Goal: Information Seeking & Learning: Learn about a topic

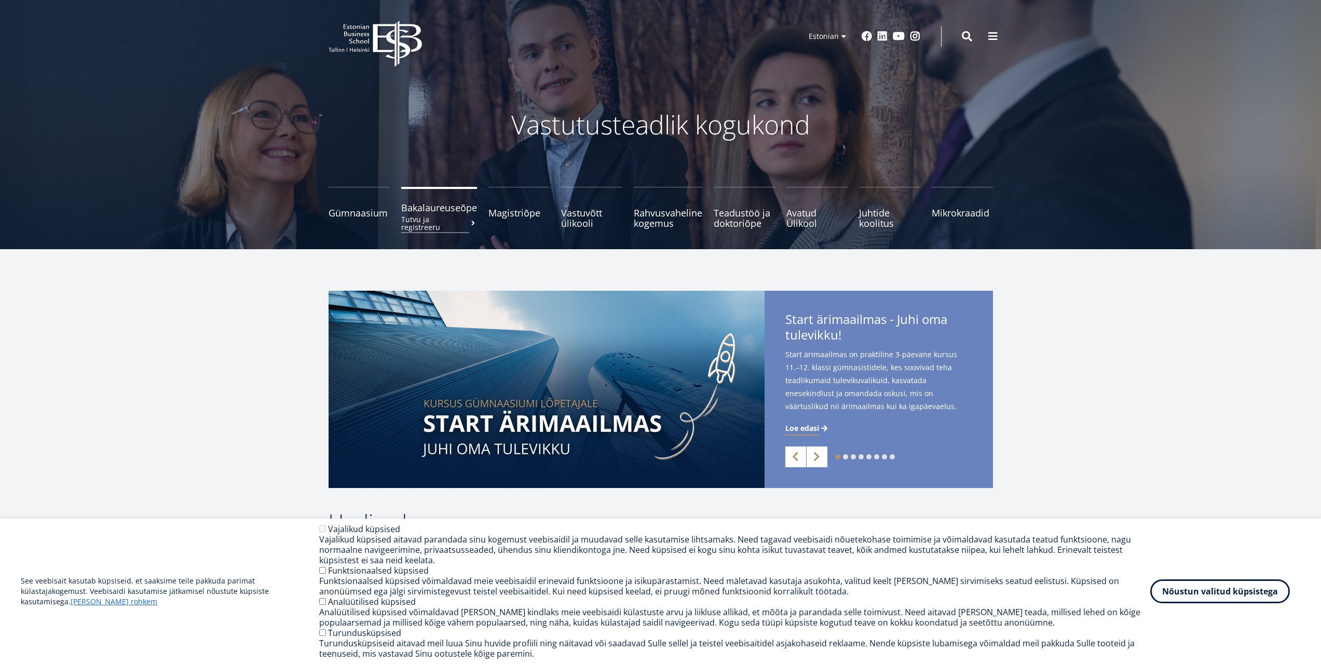
click at [437, 215] on small "Tutvu ja registreeru" at bounding box center [439, 223] width 76 height 16
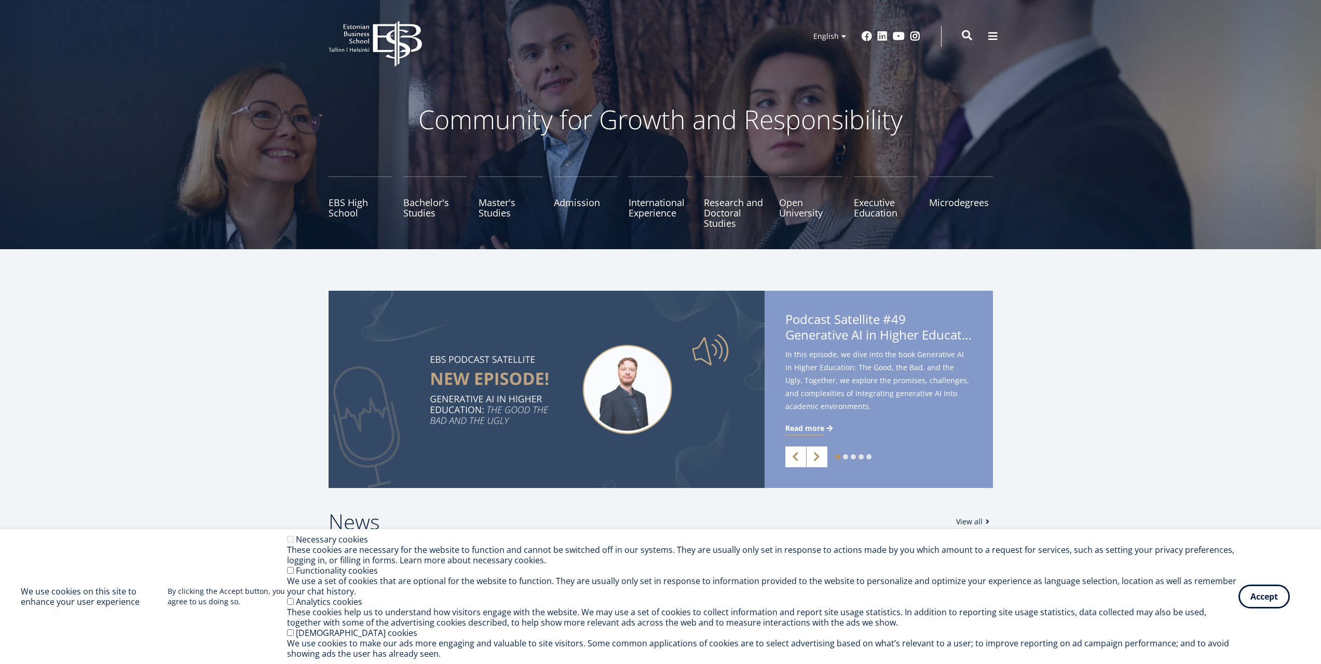
click at [966, 33] on span at bounding box center [966, 35] width 10 height 10
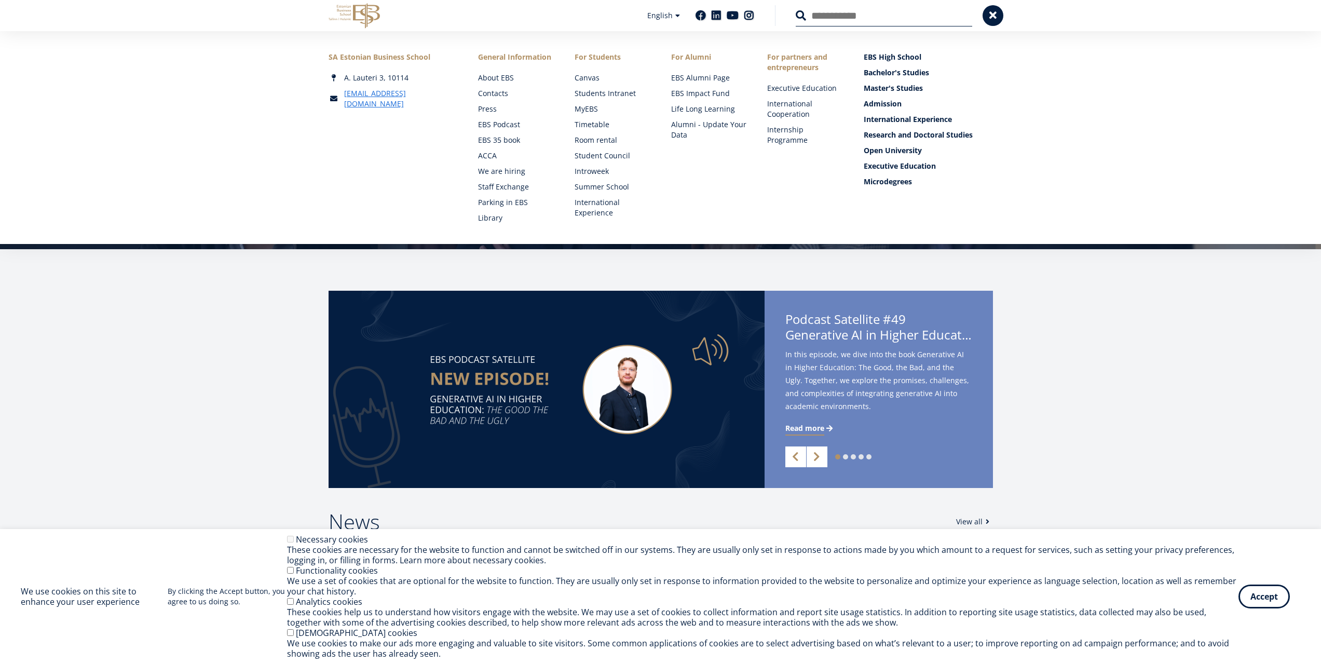
click at [915, 12] on input "Search" at bounding box center [883, 16] width 176 height 22
type input "**********"
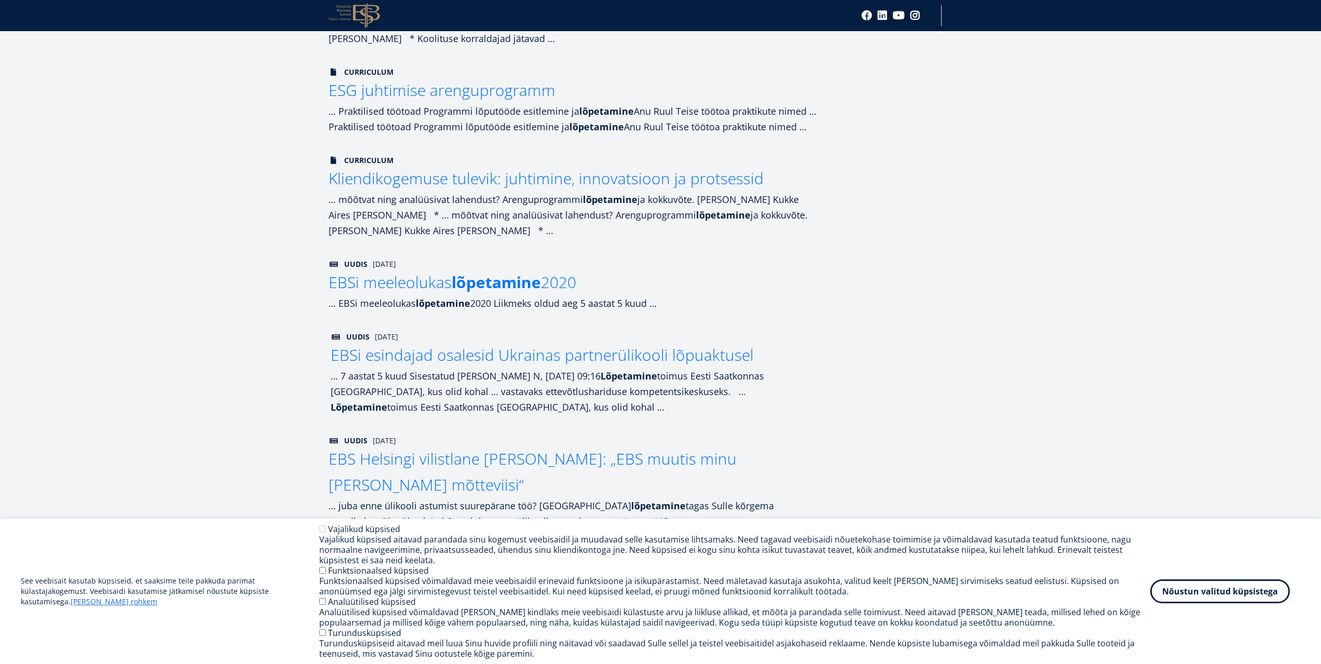
scroll to position [830, 0]
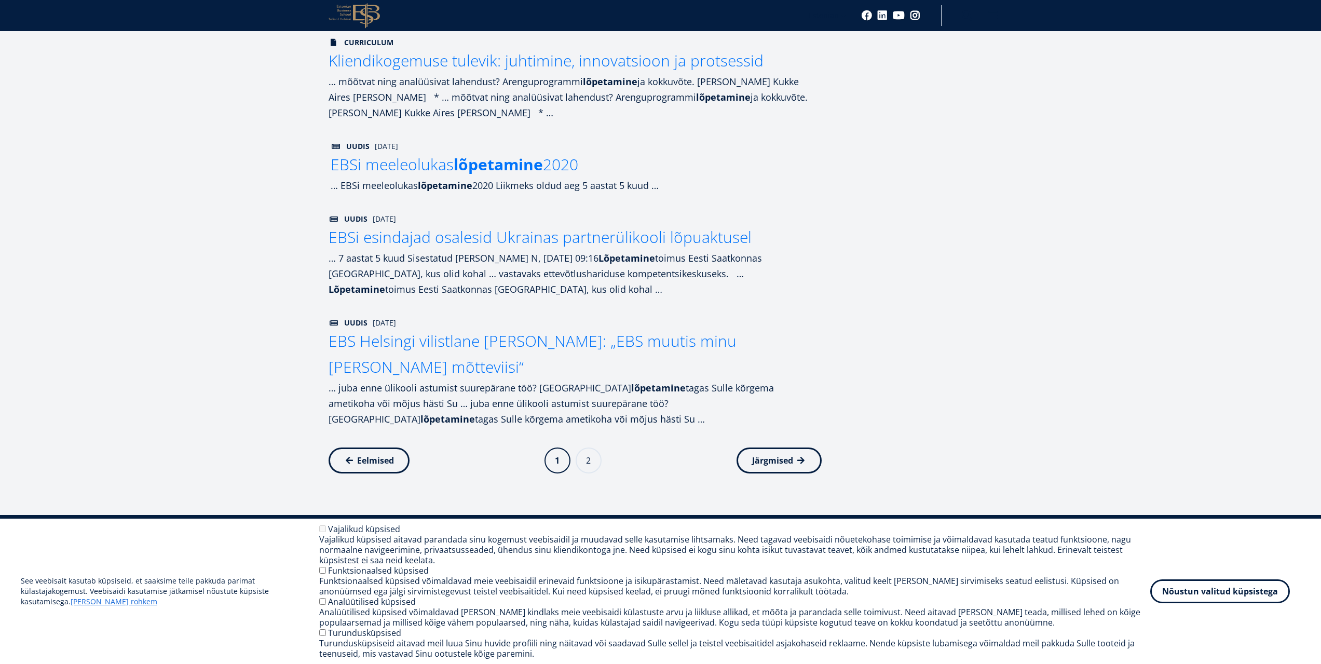
click at [554, 154] on span "EBSi meeleolukas lõpetamine 2020" at bounding box center [454, 164] width 247 height 21
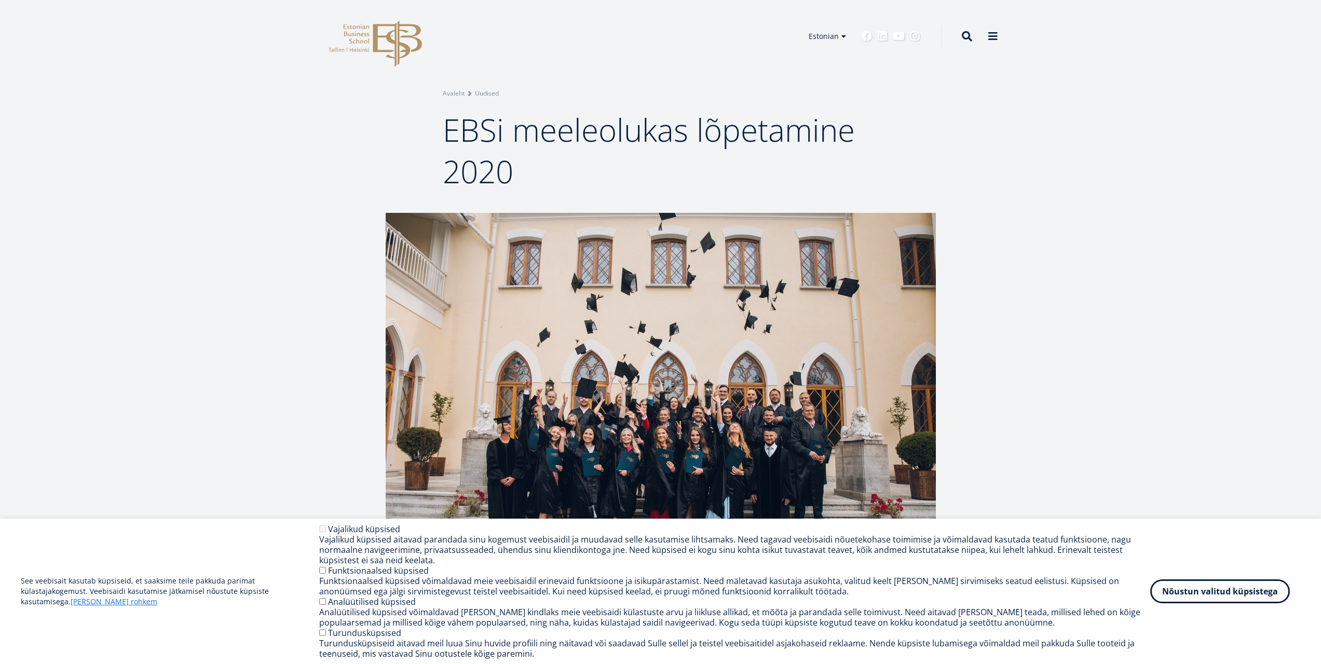
click at [373, 39] on icon at bounding box center [397, 44] width 49 height 46
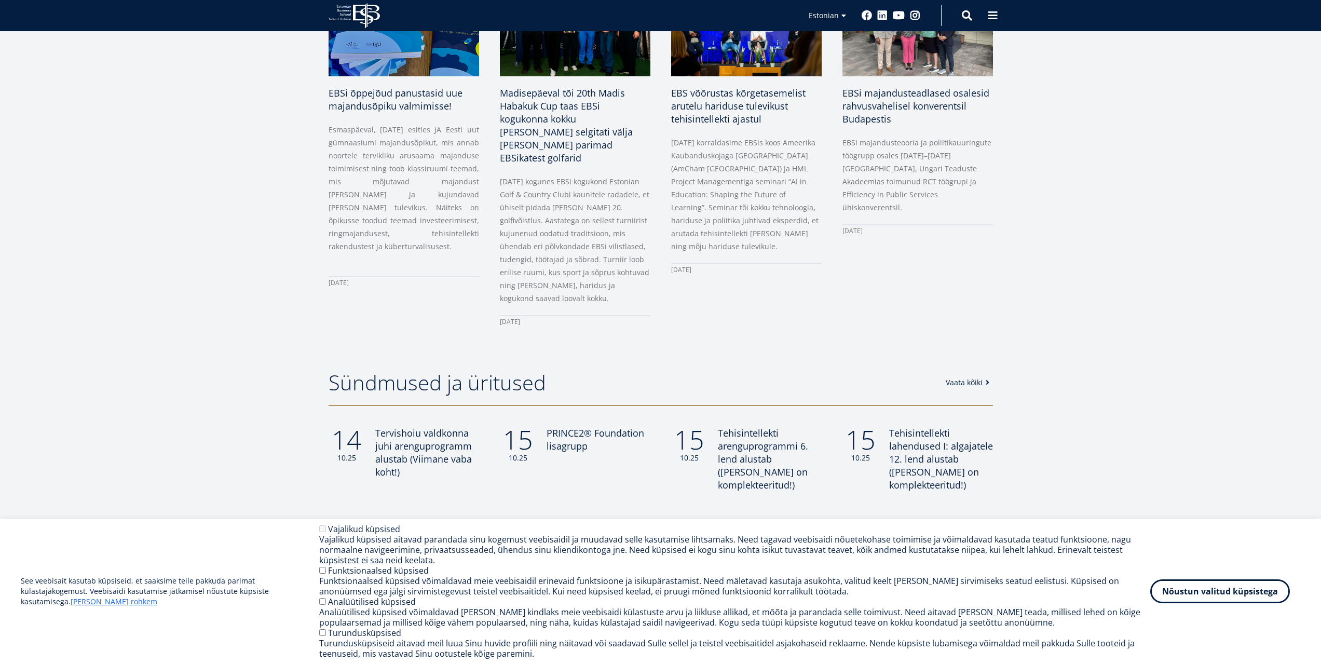
scroll to position [882, 0]
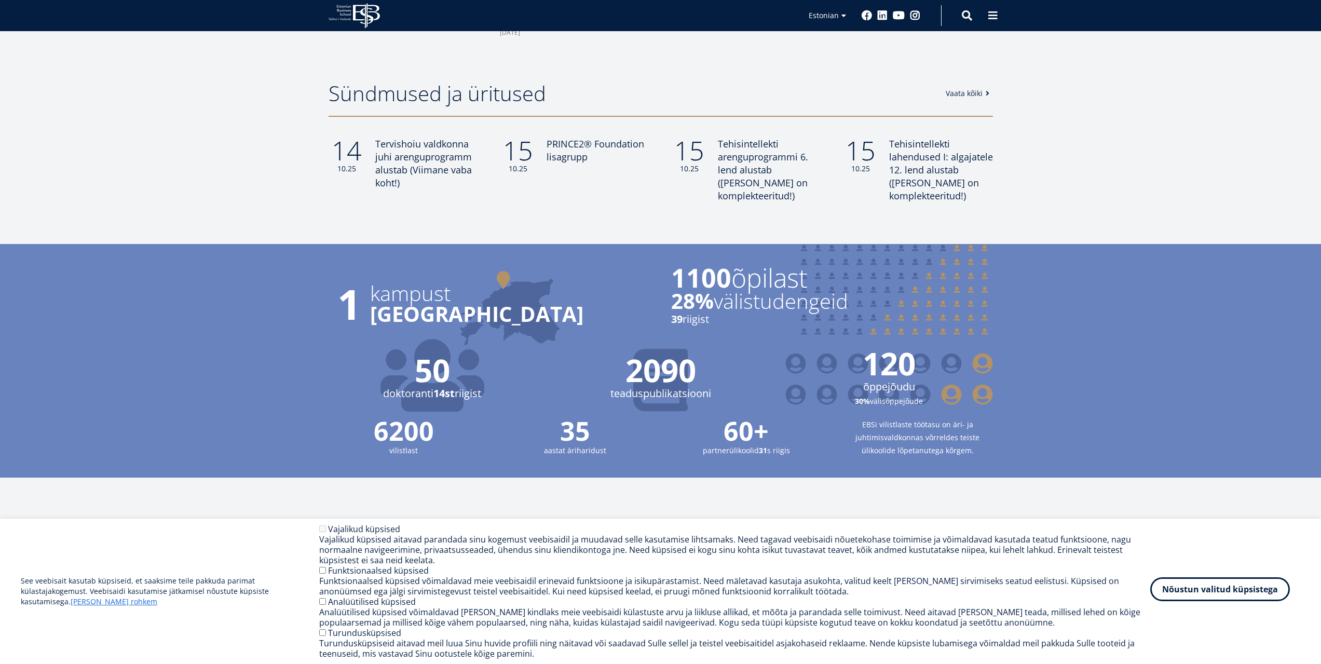
click at [1217, 594] on button "Nõustun valitud küpsistega" at bounding box center [1220, 589] width 140 height 24
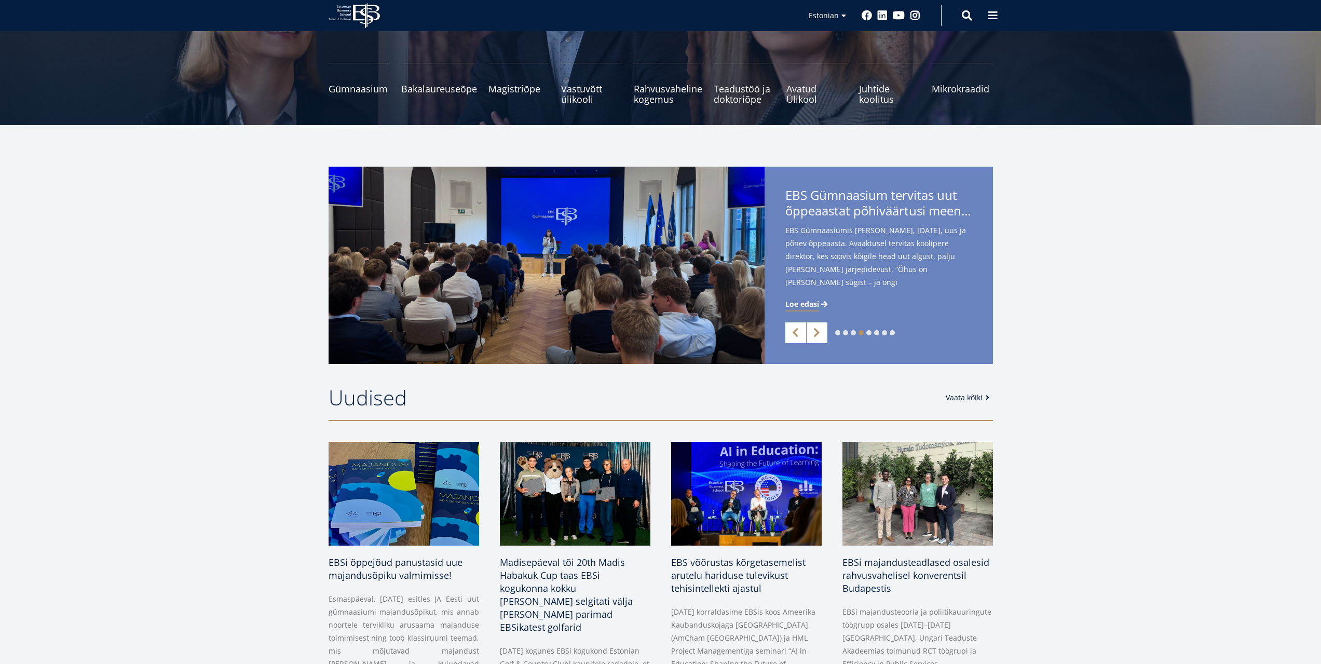
scroll to position [0, 0]
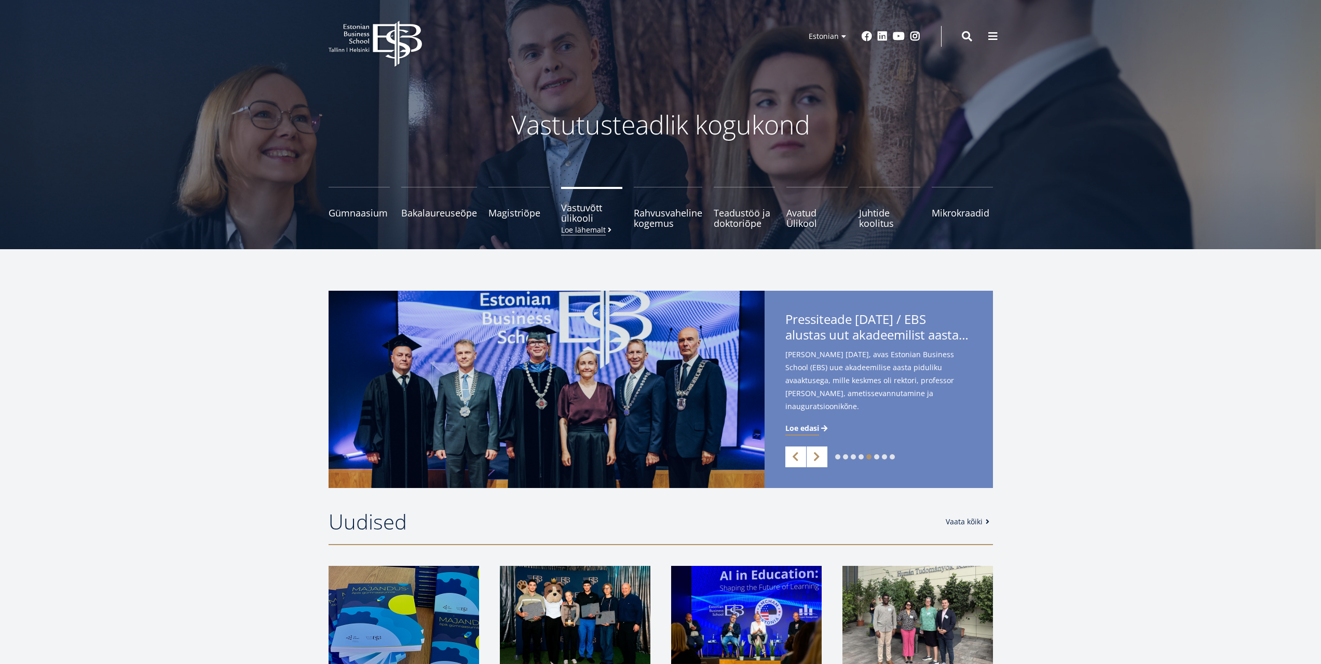
click at [582, 208] on span "Vastuvõtt ülikooli Loe lähemalt" at bounding box center [591, 212] width 61 height 21
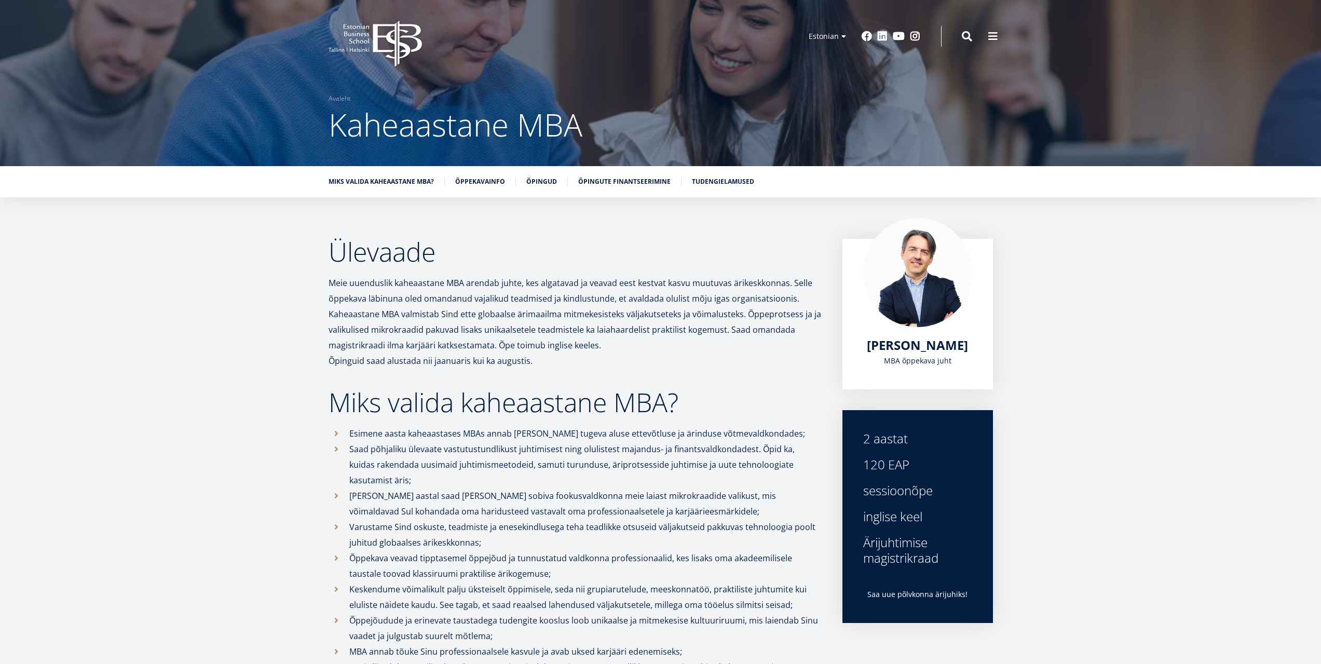
click at [657, 340] on p "Meie uuenduslik kaheaastane MBA arendab juhte, kes algatavad ja veavad eest kes…" at bounding box center [574, 314] width 493 height 78
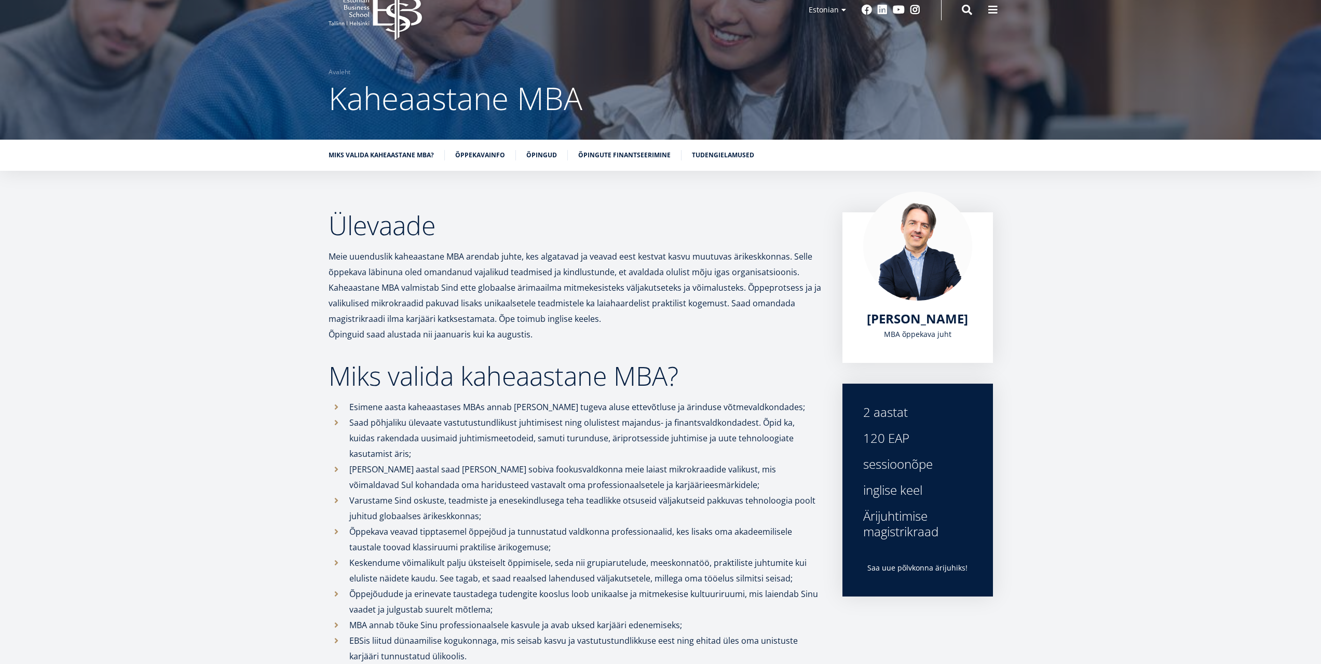
scroll to position [52, 0]
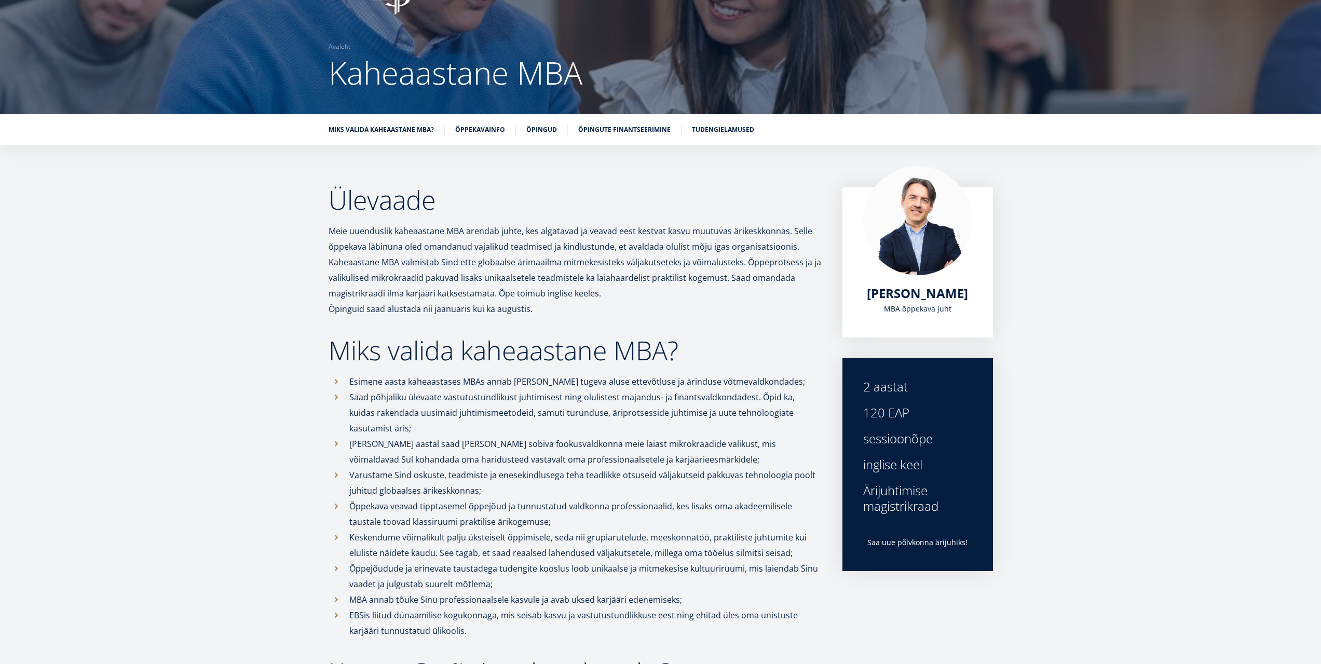
click at [592, 424] on p "Saad põhjaliku ülevaate vastutustundlikust juhtimisest ning olulistest majandus…" at bounding box center [585, 412] width 472 height 47
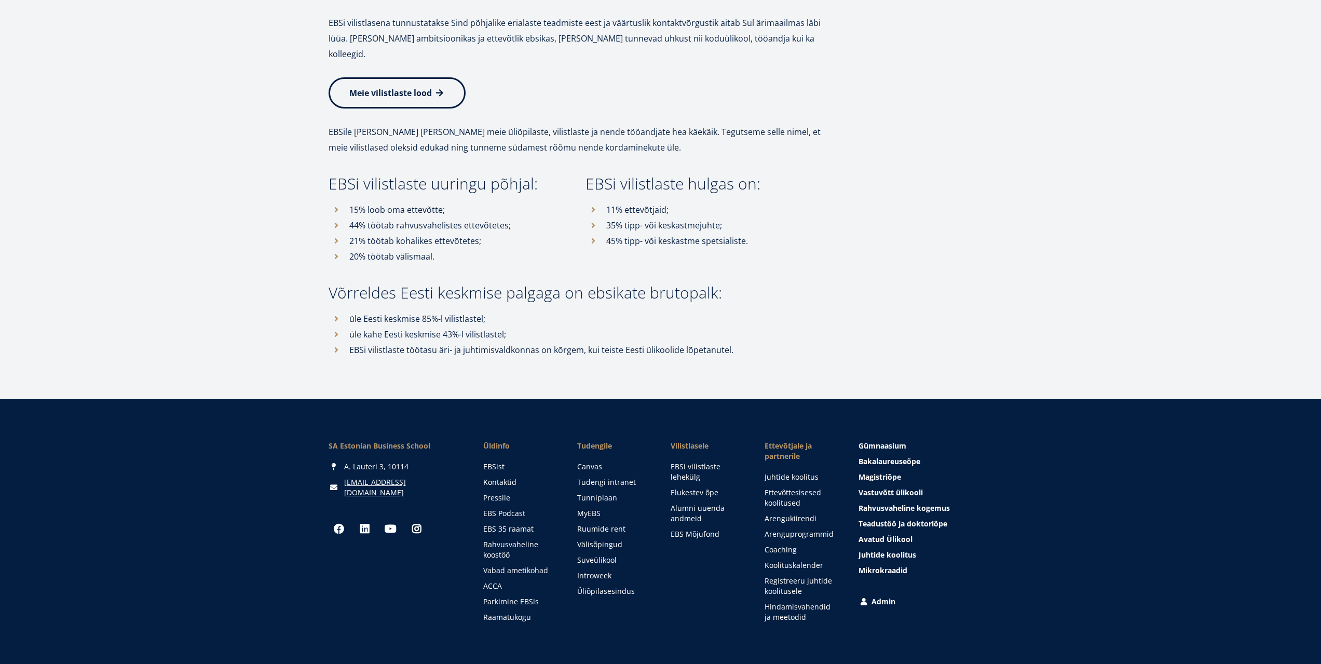
scroll to position [0, 0]
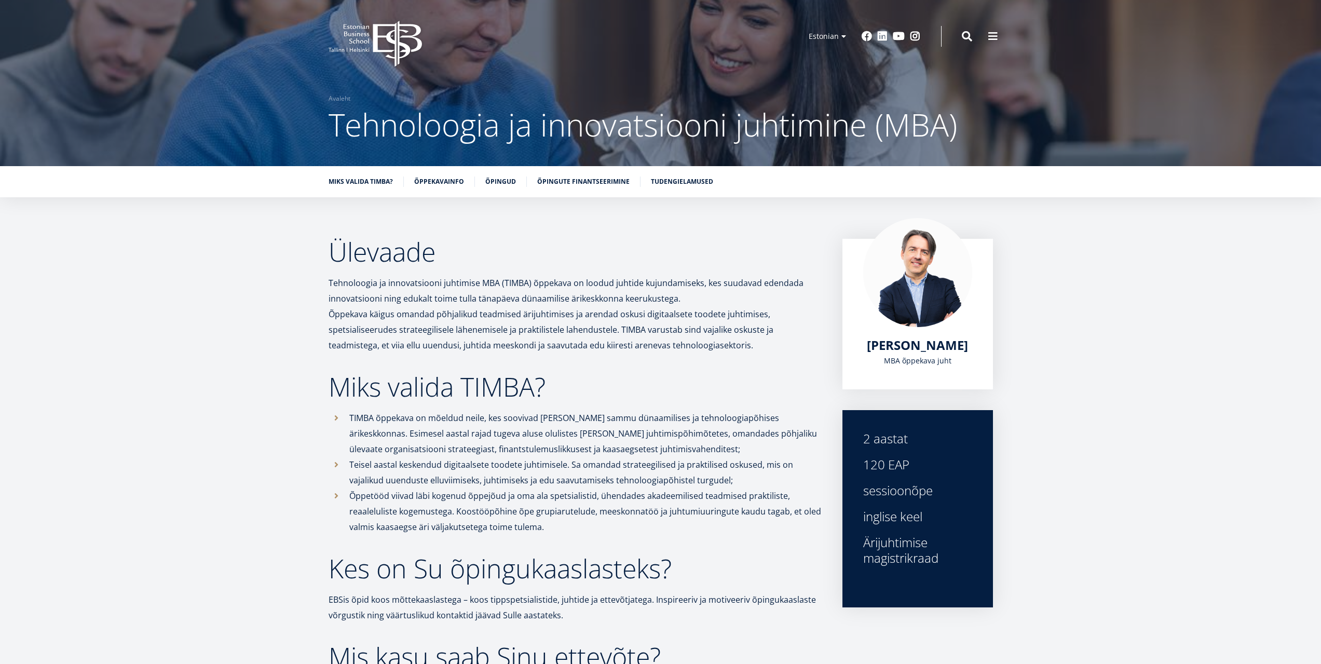
click at [609, 424] on p "TIMBA õppekava on mõeldud neile, kes soovivad [PERSON_NAME] sammu dünaamilises …" at bounding box center [585, 433] width 472 height 47
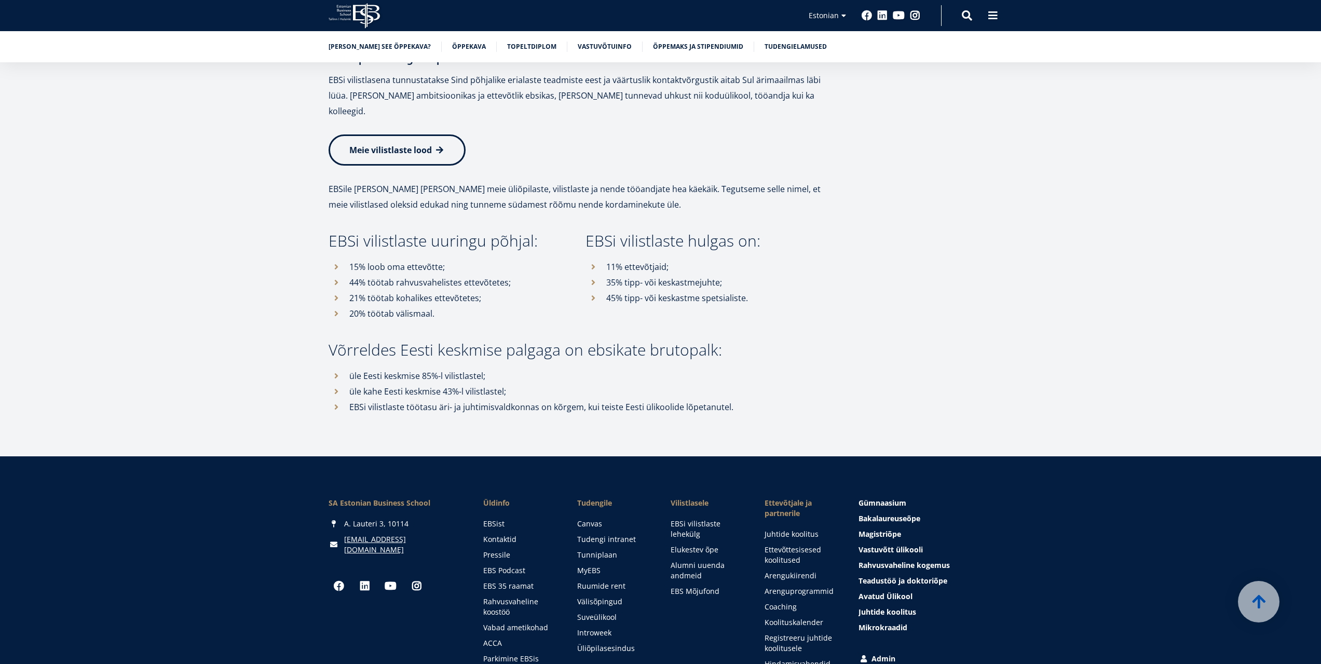
scroll to position [1005, 0]
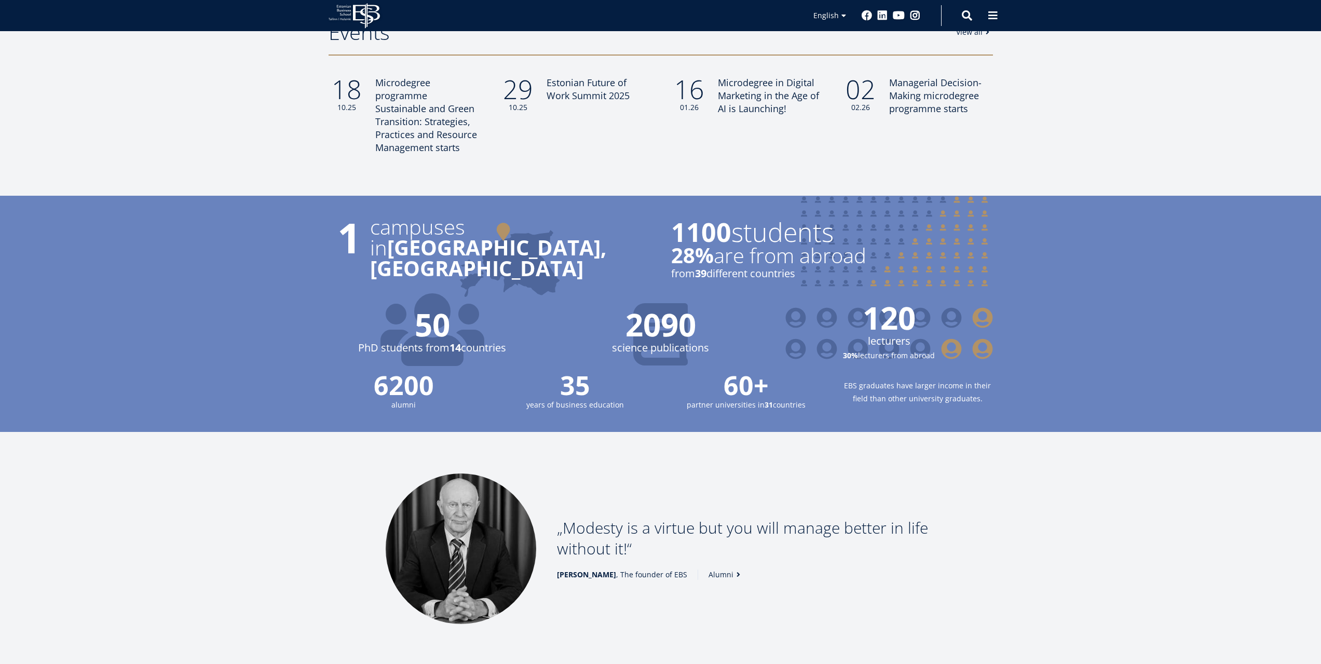
scroll to position [1142, 0]
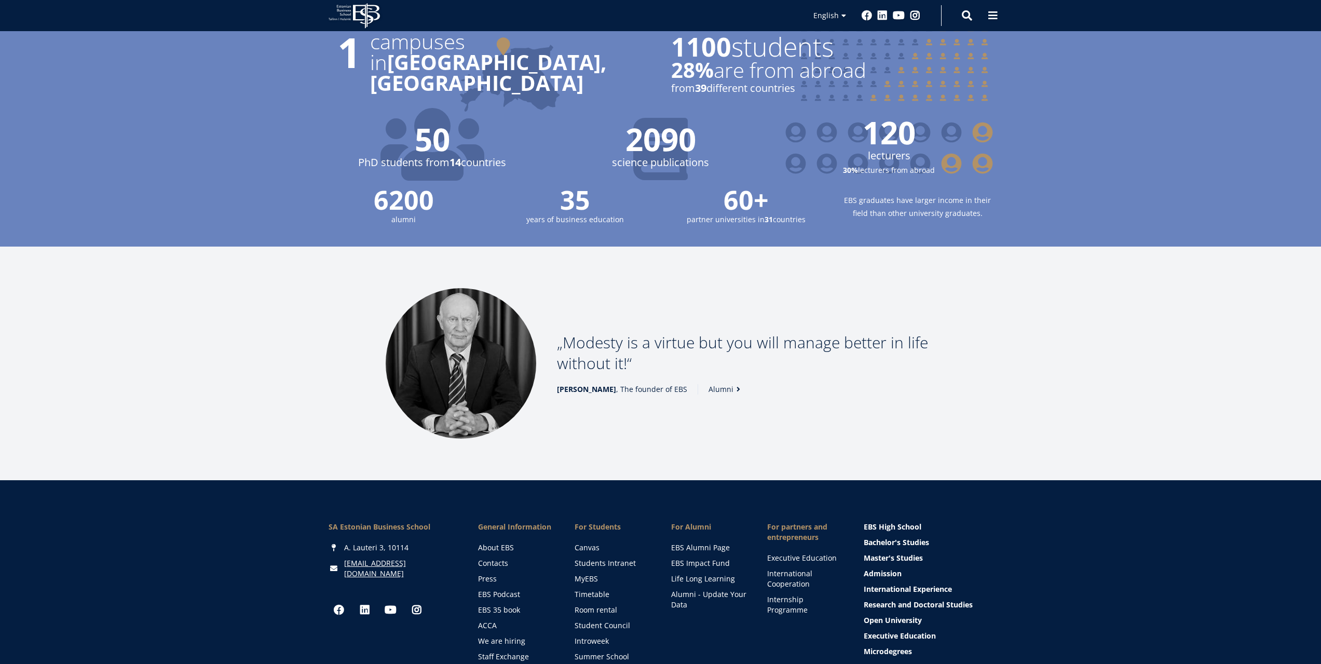
click at [471, 325] on img at bounding box center [461, 363] width 150 height 150
